Goal: Find specific page/section: Find specific page/section

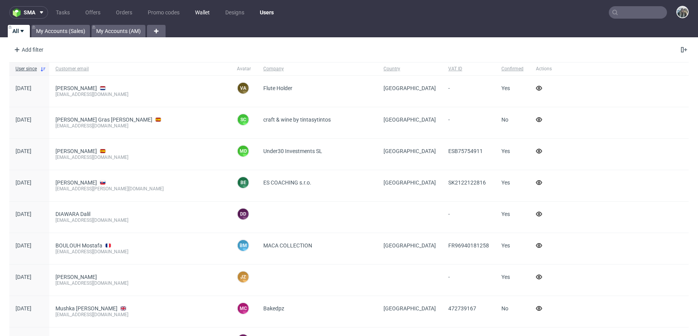
click at [205, 9] on link "Wallet" at bounding box center [203, 12] width 24 height 12
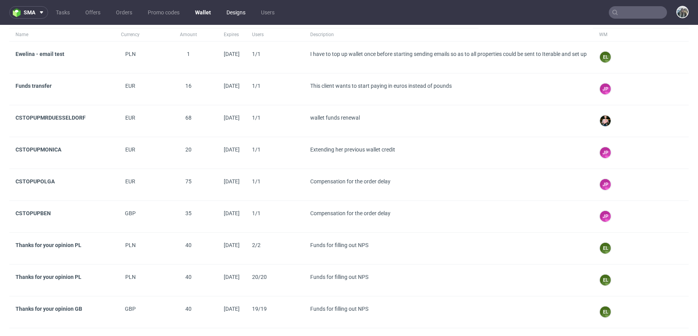
click at [234, 14] on link "Designs" at bounding box center [236, 12] width 28 height 12
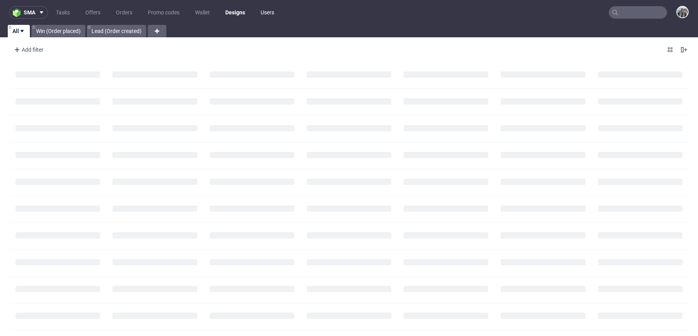
click at [265, 12] on link "Users" at bounding box center [267, 12] width 23 height 12
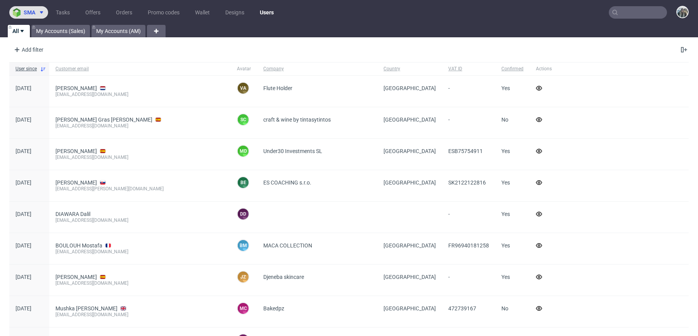
click at [35, 16] on button "sma" at bounding box center [28, 12] width 39 height 12
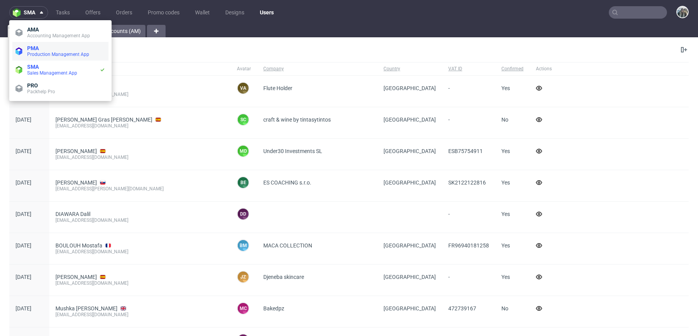
click at [51, 52] on span "Production Management App" at bounding box center [58, 54] width 62 height 5
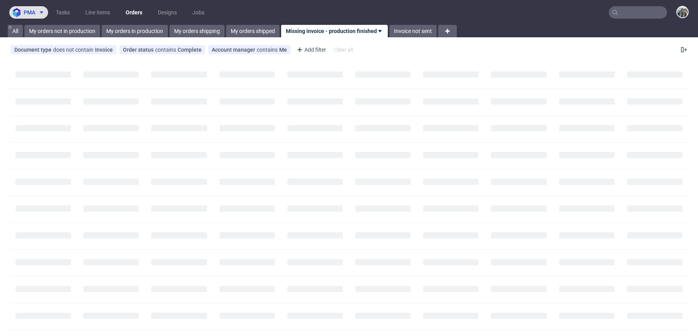
click at [33, 14] on span "pma" at bounding box center [30, 12] width 12 height 5
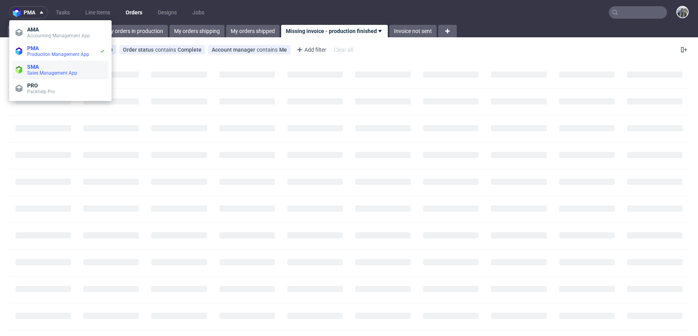
click at [40, 66] on span "SMA" at bounding box center [66, 67] width 78 height 6
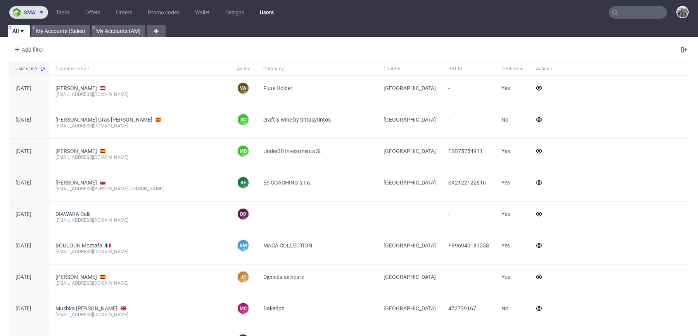
click at [34, 16] on button "sma" at bounding box center [28, 12] width 39 height 12
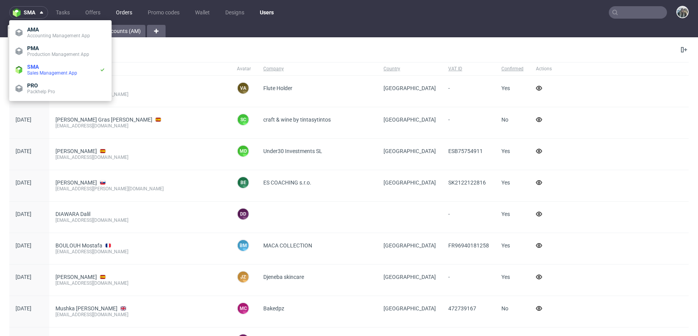
click at [120, 9] on link "Orders" at bounding box center [124, 12] width 26 height 12
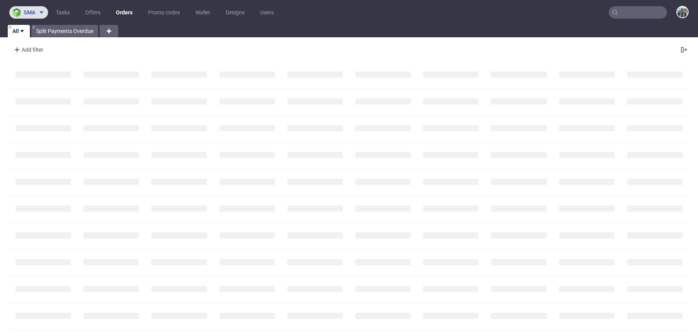
click at [36, 10] on span at bounding box center [39, 12] width 9 height 6
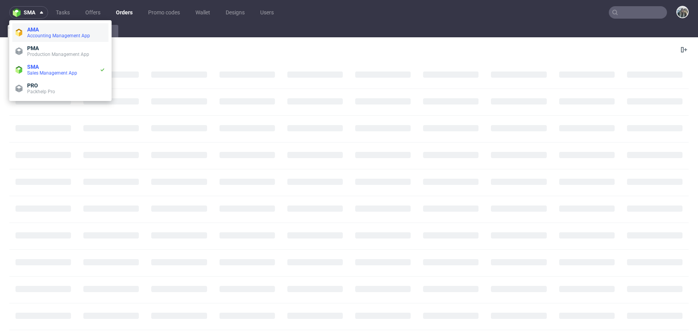
click at [60, 37] on span "Accounting Management App" at bounding box center [58, 35] width 63 height 5
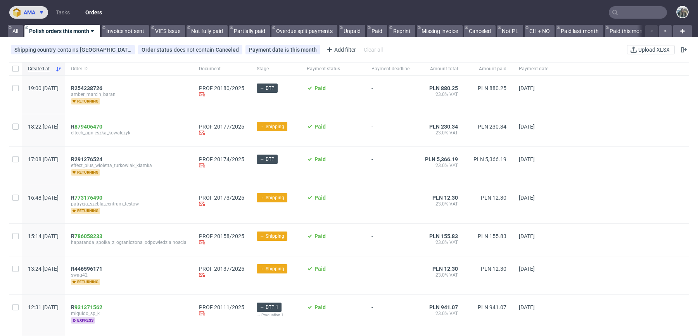
click at [34, 15] on span "ama" at bounding box center [30, 12] width 12 height 5
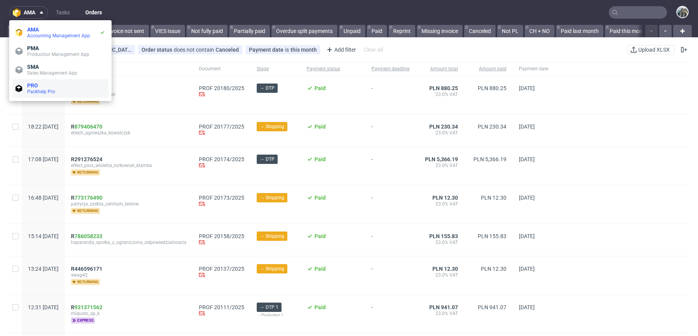
click at [64, 91] on span "Packhelp Pro" at bounding box center [66, 91] width 78 height 6
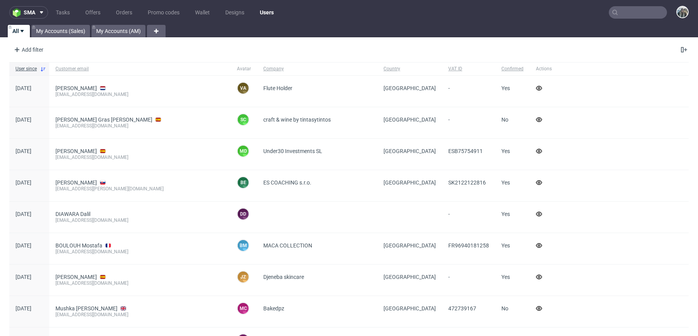
click at [623, 13] on input "text" at bounding box center [638, 12] width 58 height 12
paste input "R203443141"
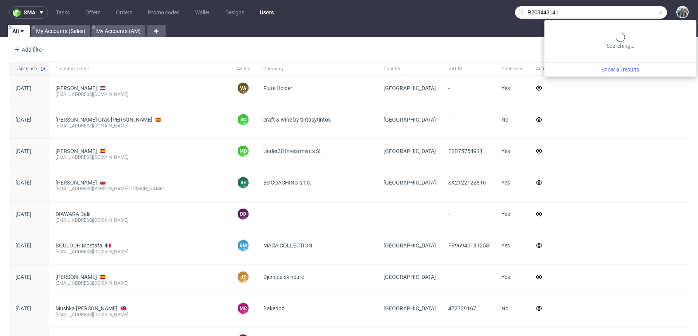
type input "R203443141"
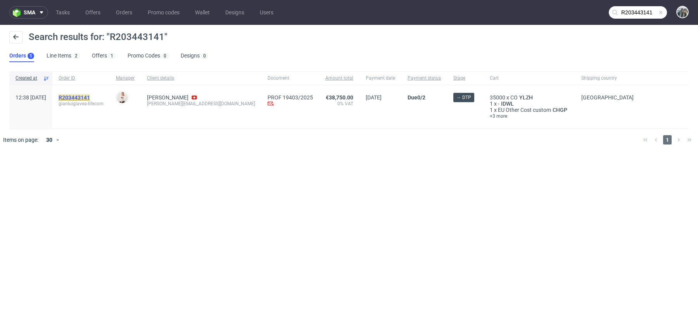
click at [90, 97] on mark "R203443141" at bounding box center [74, 97] width 31 height 6
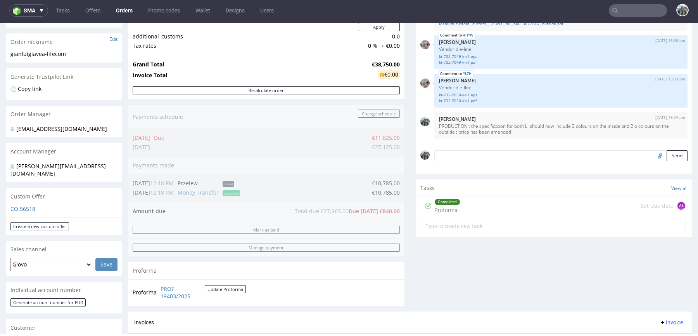
scroll to position [107, 0]
